Goal: Task Accomplishment & Management: Use online tool/utility

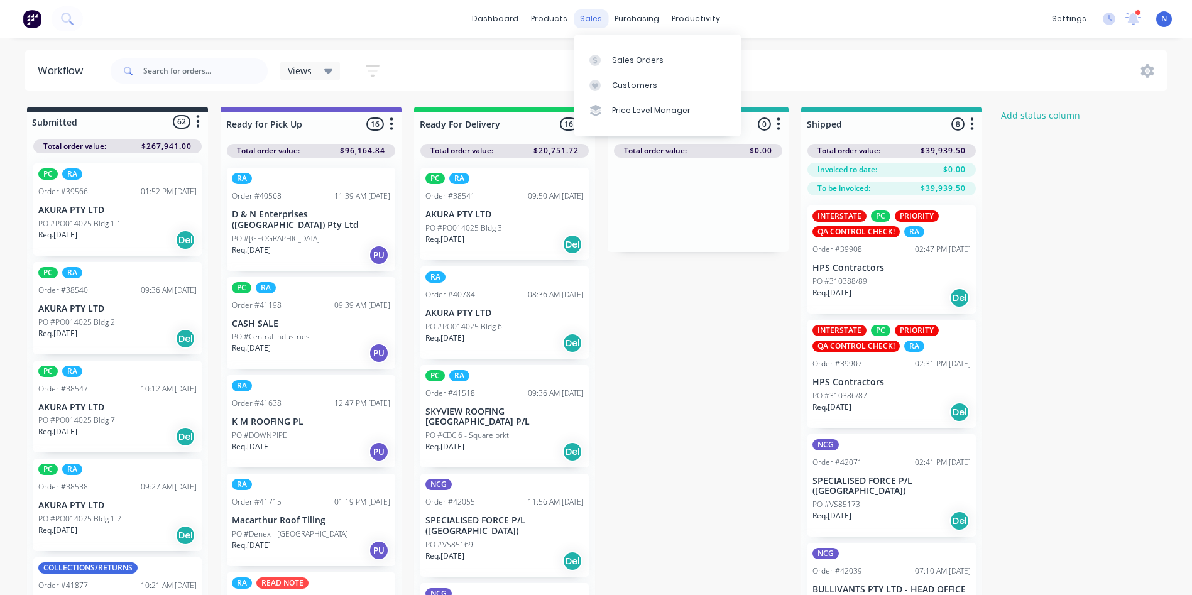
click at [594, 25] on div "sales" at bounding box center [591, 18] width 35 height 19
click at [619, 53] on link "Sales Orders" at bounding box center [657, 59] width 167 height 25
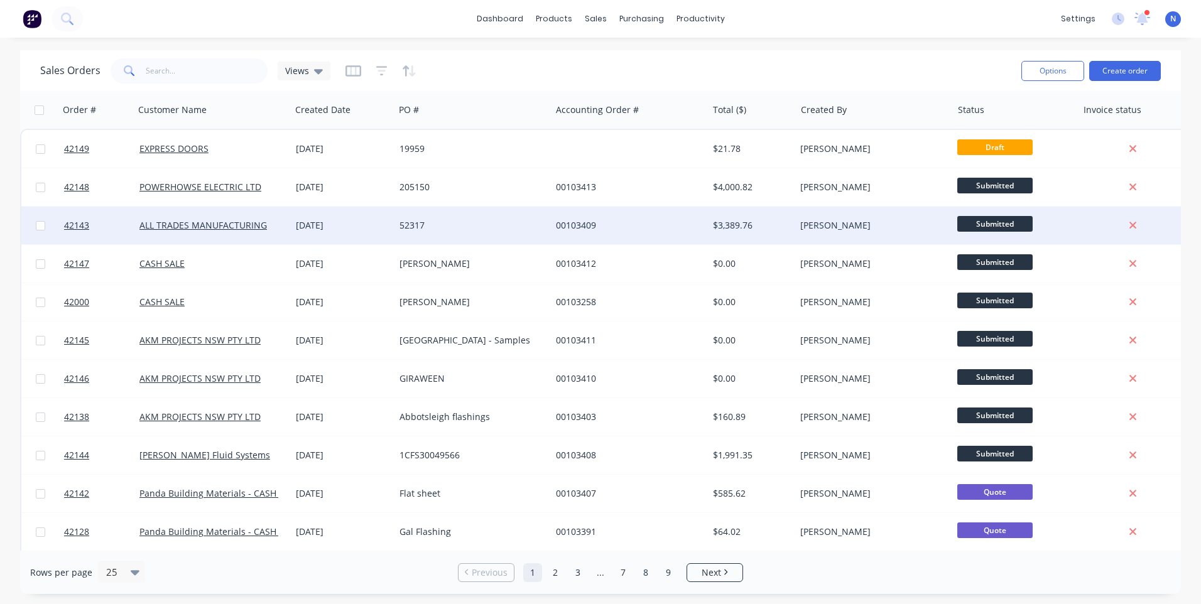
click at [358, 220] on div "[DATE]" at bounding box center [343, 225] width 94 height 13
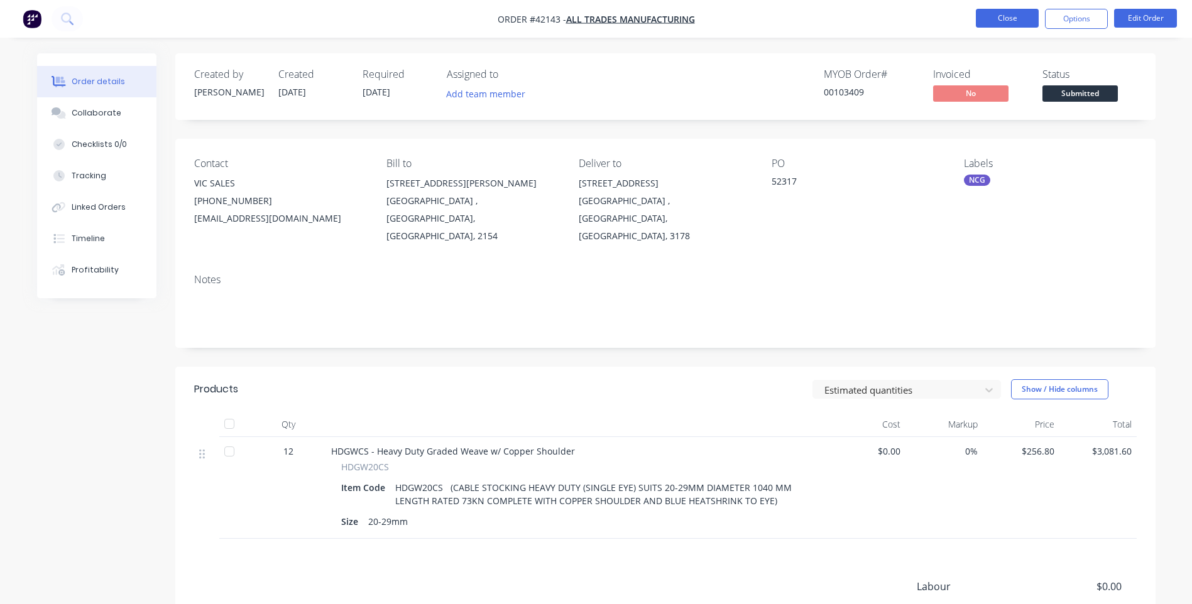
click at [993, 21] on button "Close" at bounding box center [1007, 18] width 63 height 19
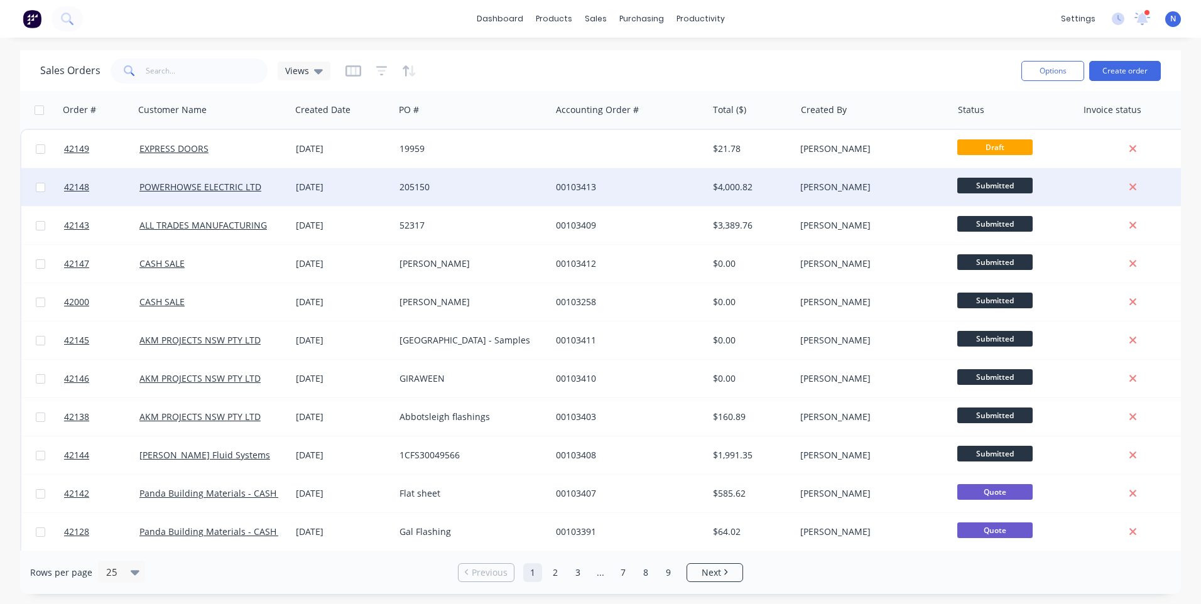
click at [365, 193] on div "[DATE]" at bounding box center [343, 187] width 94 height 13
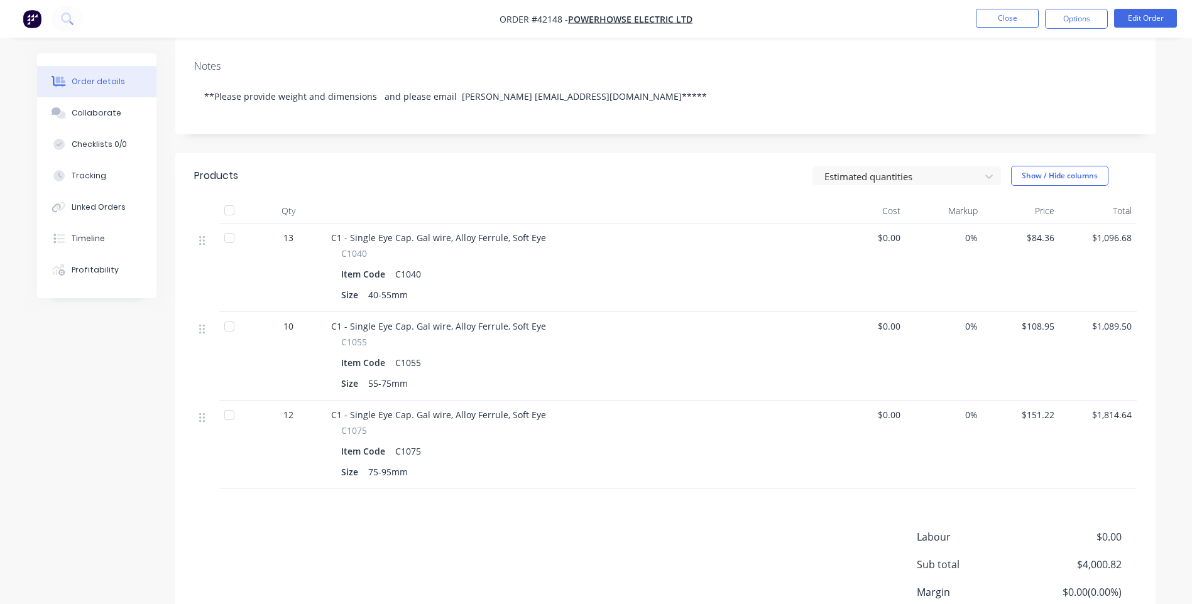
scroll to position [251, 0]
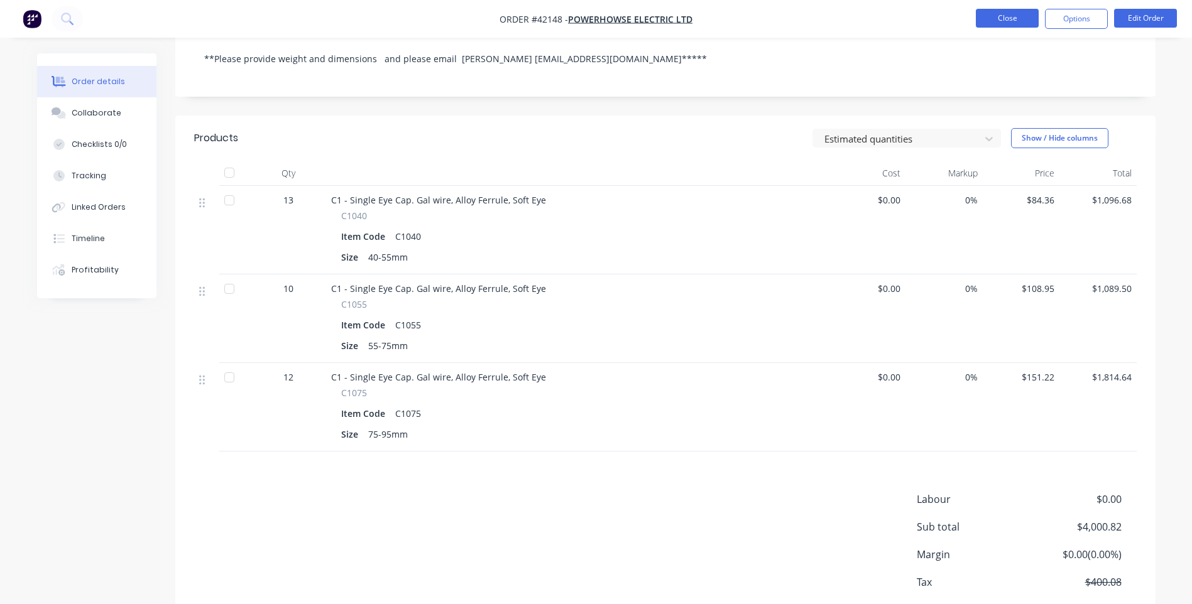
click at [998, 25] on button "Close" at bounding box center [1007, 18] width 63 height 19
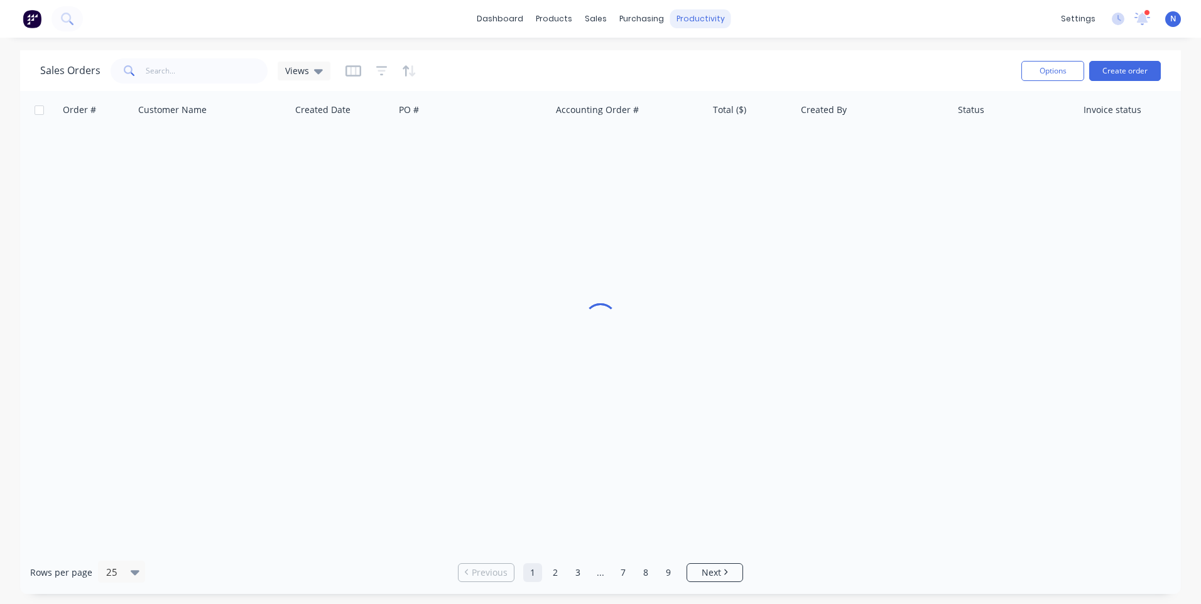
click at [686, 19] on div "productivity" at bounding box center [700, 18] width 61 height 19
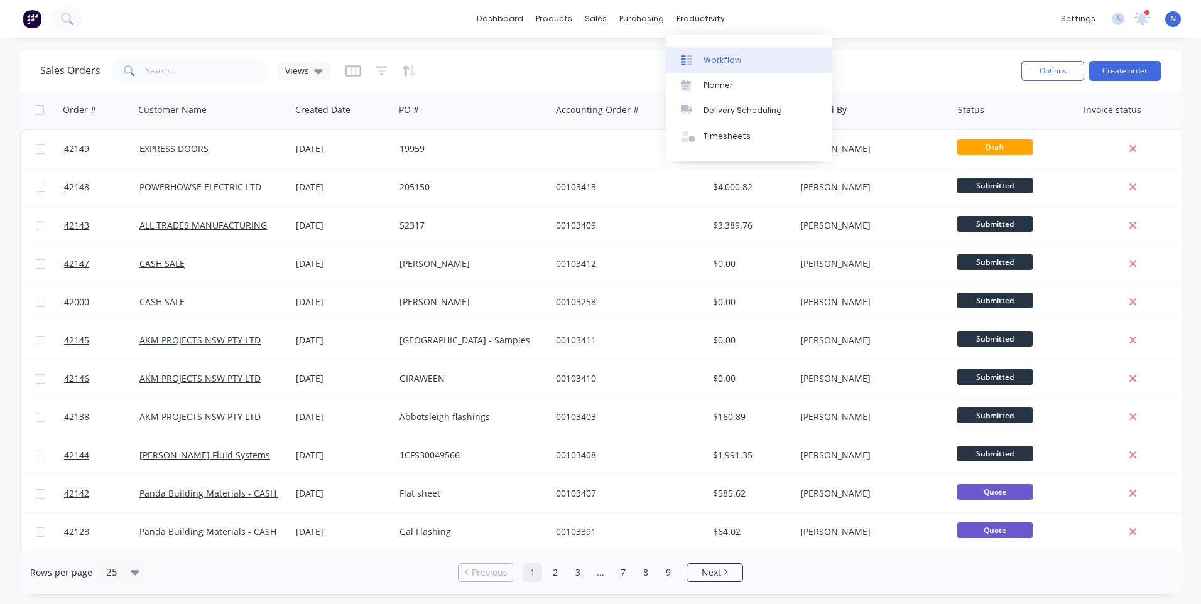
click at [709, 62] on div "Workflow" at bounding box center [723, 60] width 38 height 11
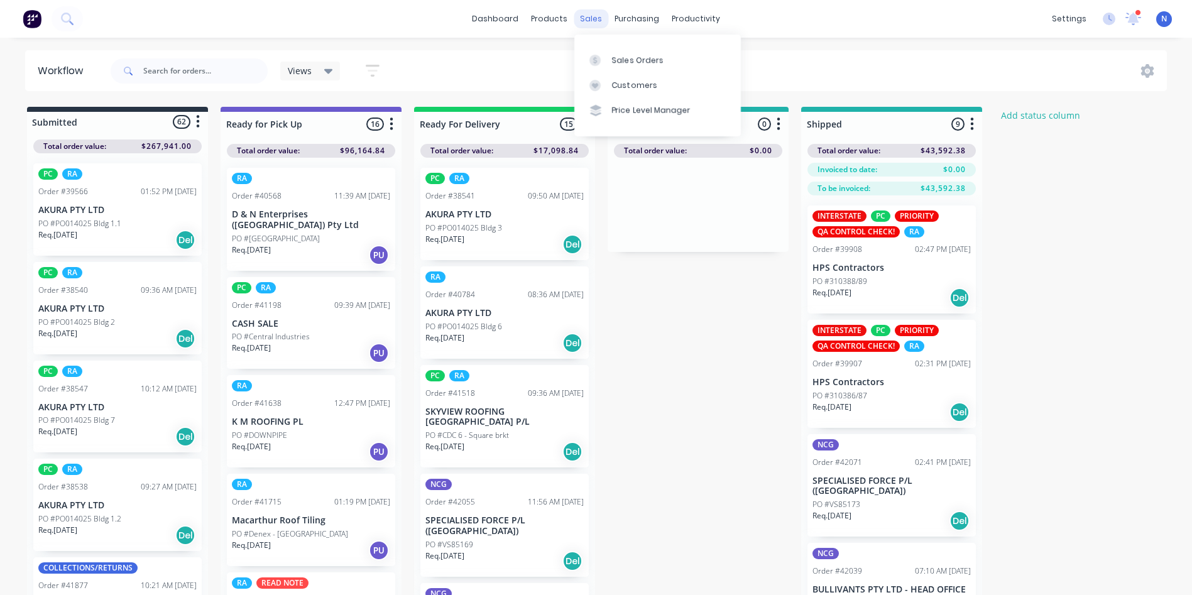
click at [587, 26] on div "sales" at bounding box center [591, 18] width 35 height 19
click at [642, 63] on div "Sales Orders" at bounding box center [638, 60] width 52 height 11
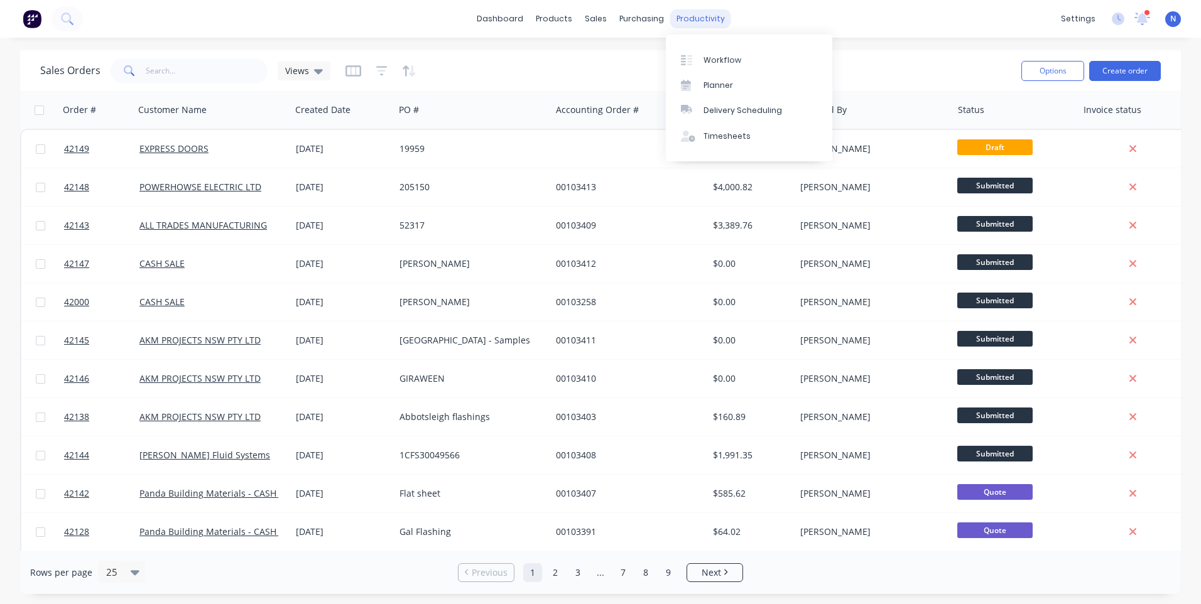
click at [684, 14] on div "productivity" at bounding box center [700, 18] width 61 height 19
click at [707, 62] on div "Workflow" at bounding box center [723, 60] width 38 height 11
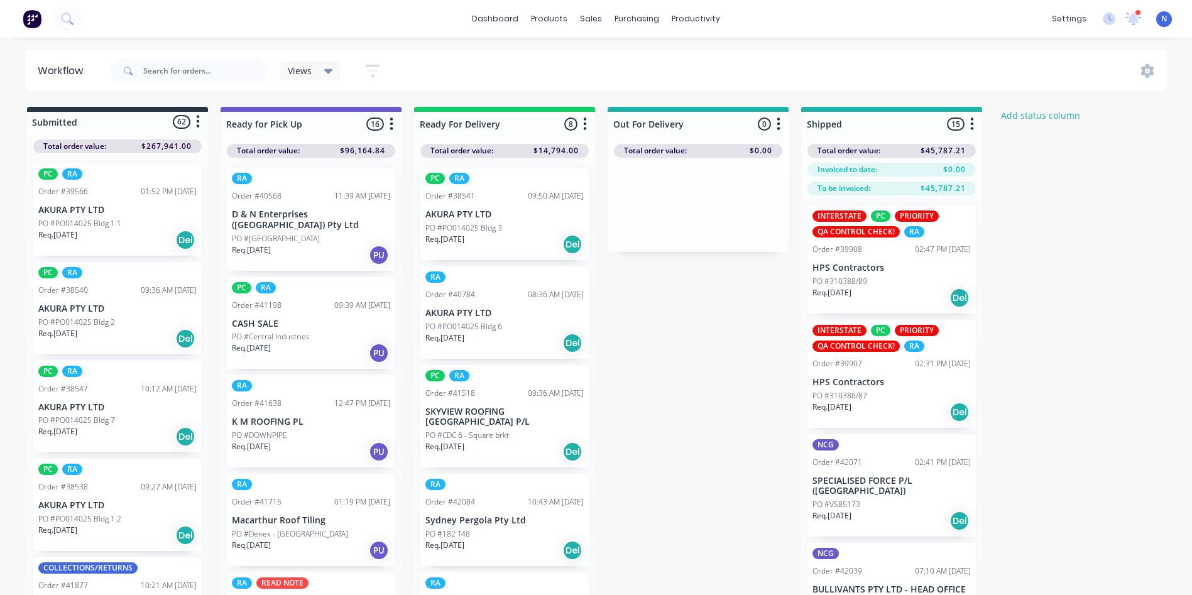
scroll to position [5350, 0]
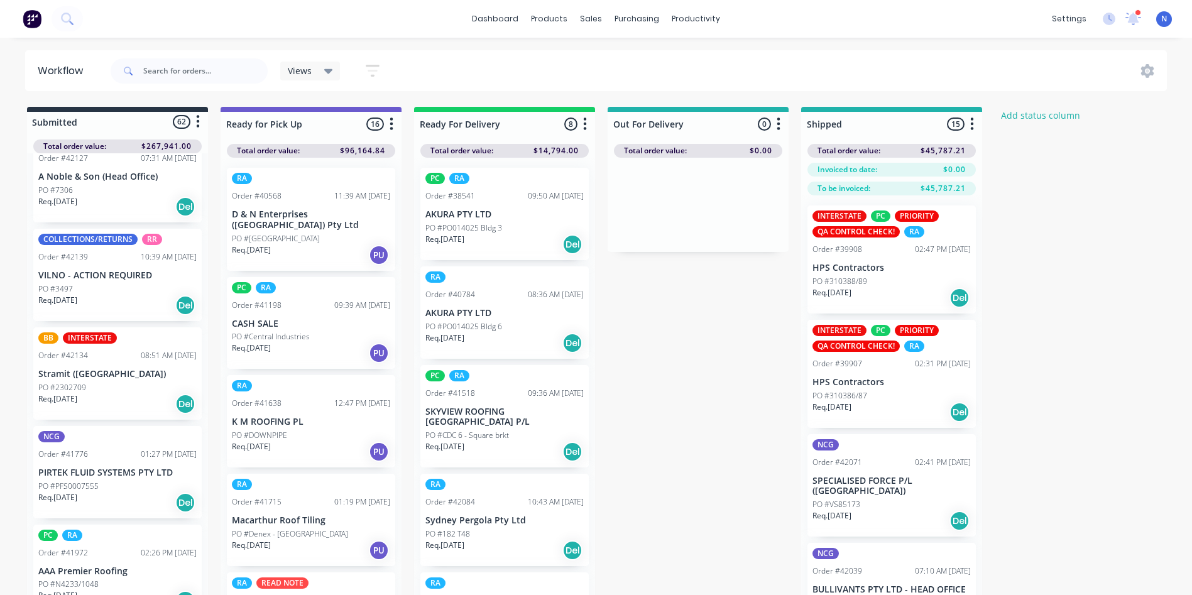
click at [104, 468] on p "PIRTEK FLUID SYSTEMS PTY LTD" at bounding box center [117, 473] width 158 height 11
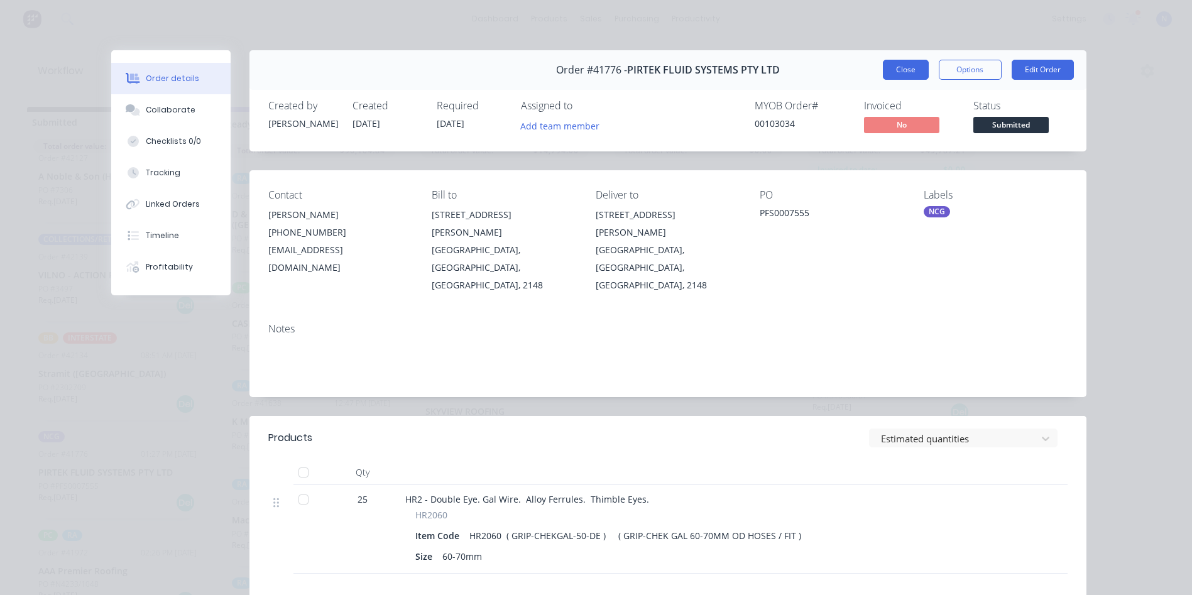
click at [903, 67] on button "Close" at bounding box center [906, 70] width 46 height 20
